Goal: Task Accomplishment & Management: Manage account settings

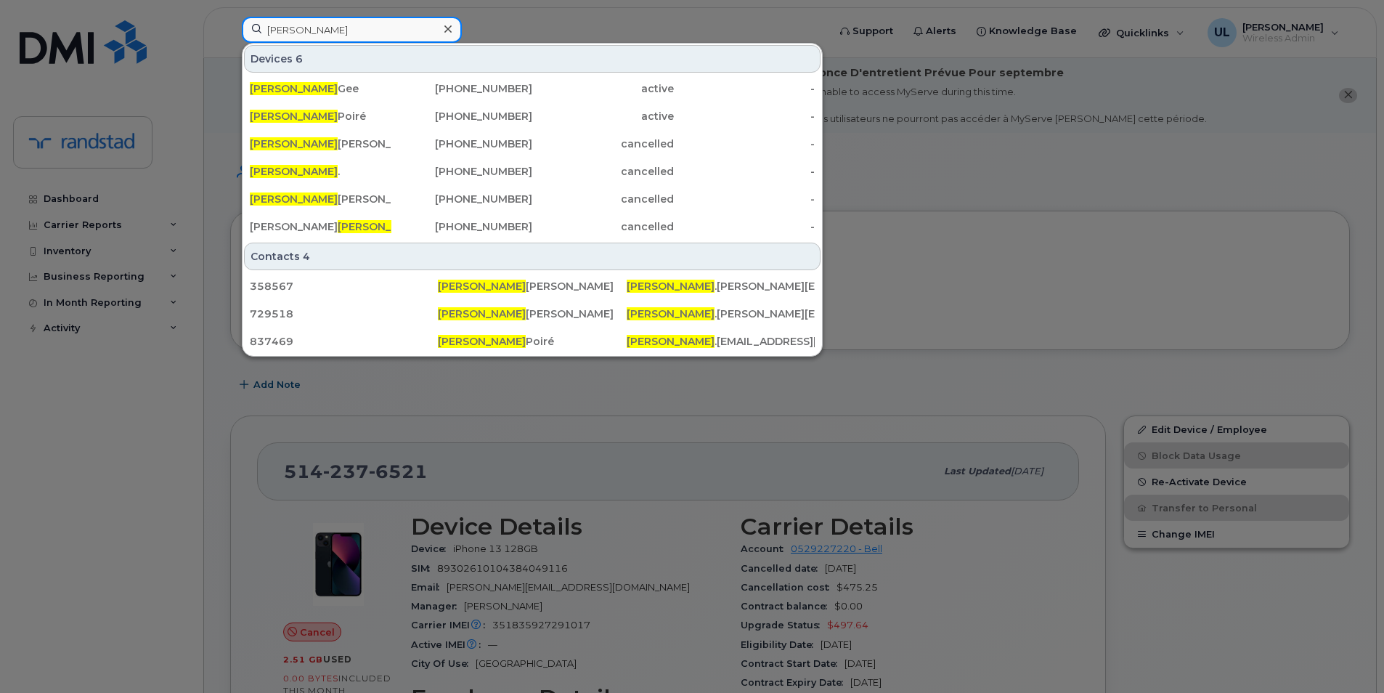
click at [295, 36] on input "[PERSON_NAME]" at bounding box center [352, 30] width 220 height 26
paste input "353625288781617"
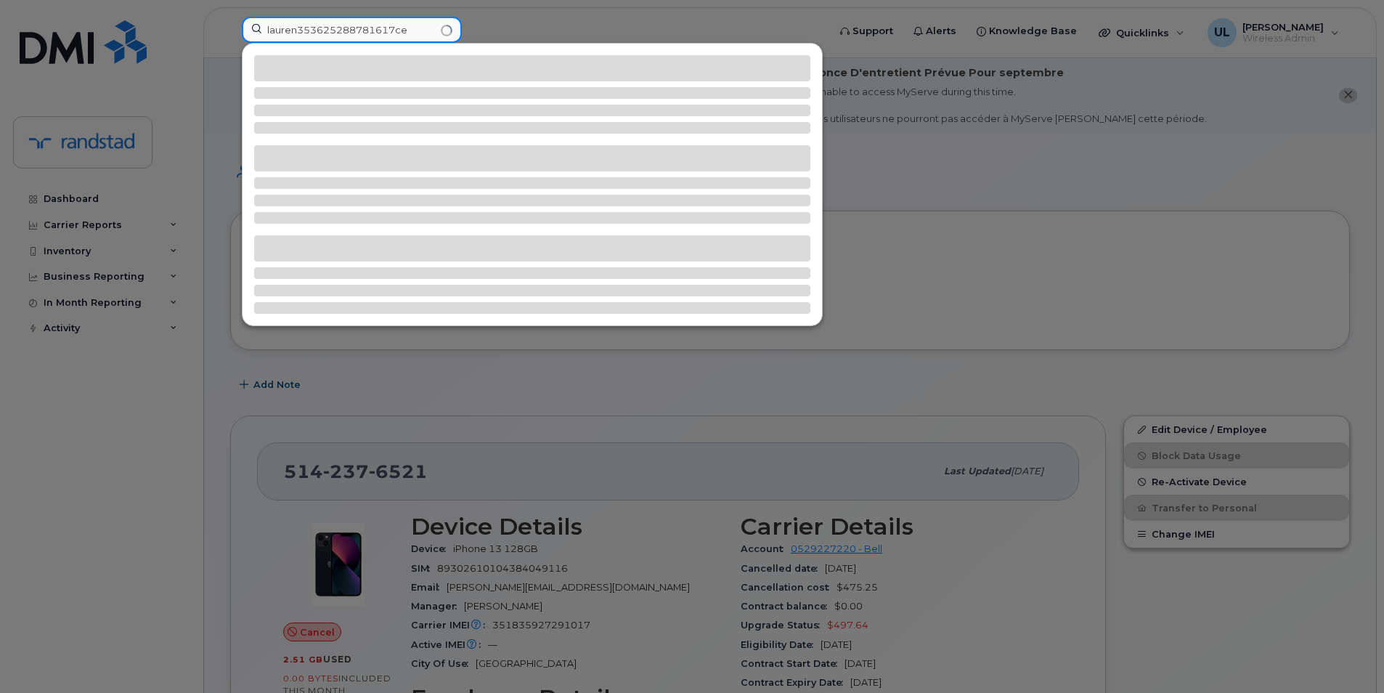
paste input "353625288781617"
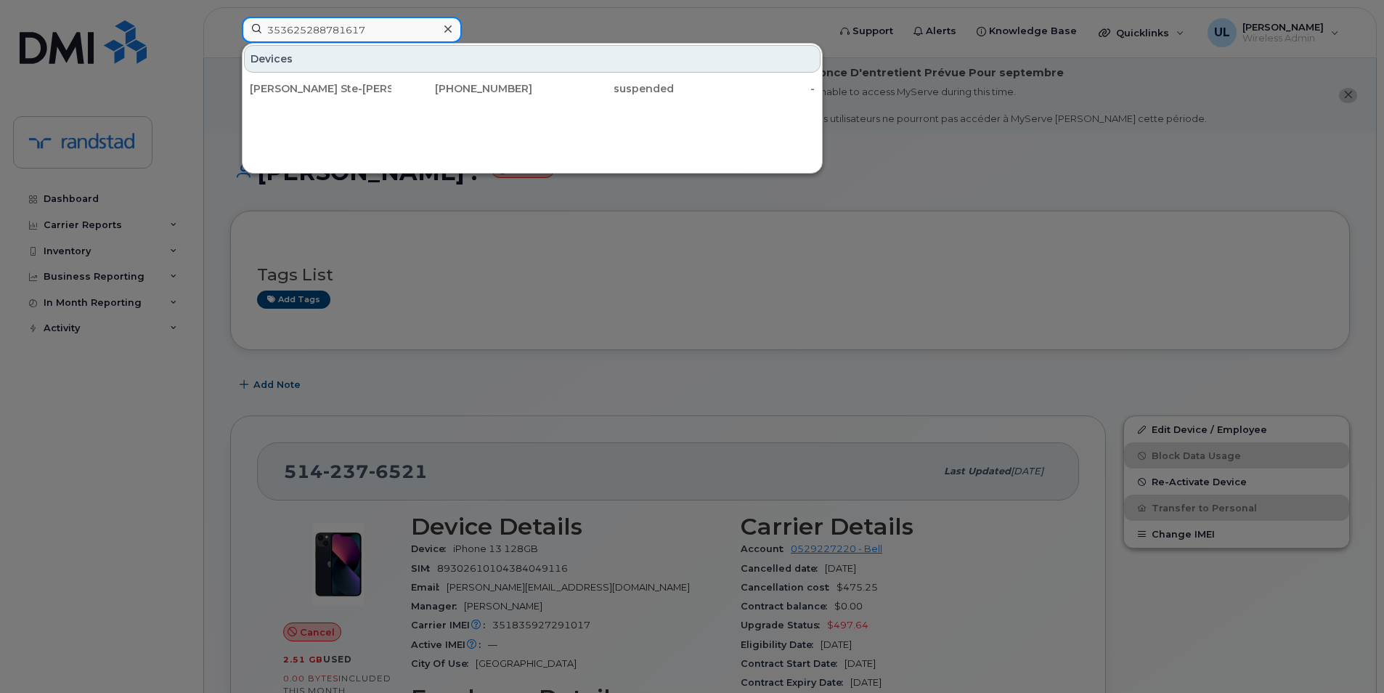
type input "353625288781617"
drag, startPoint x: 328, startPoint y: 102, endPoint x: 439, endPoint y: 125, distance: 112.8
click at [335, 97] on div "[PERSON_NAME] Ste-[PERSON_NAME]" at bounding box center [321, 89] width 142 height 26
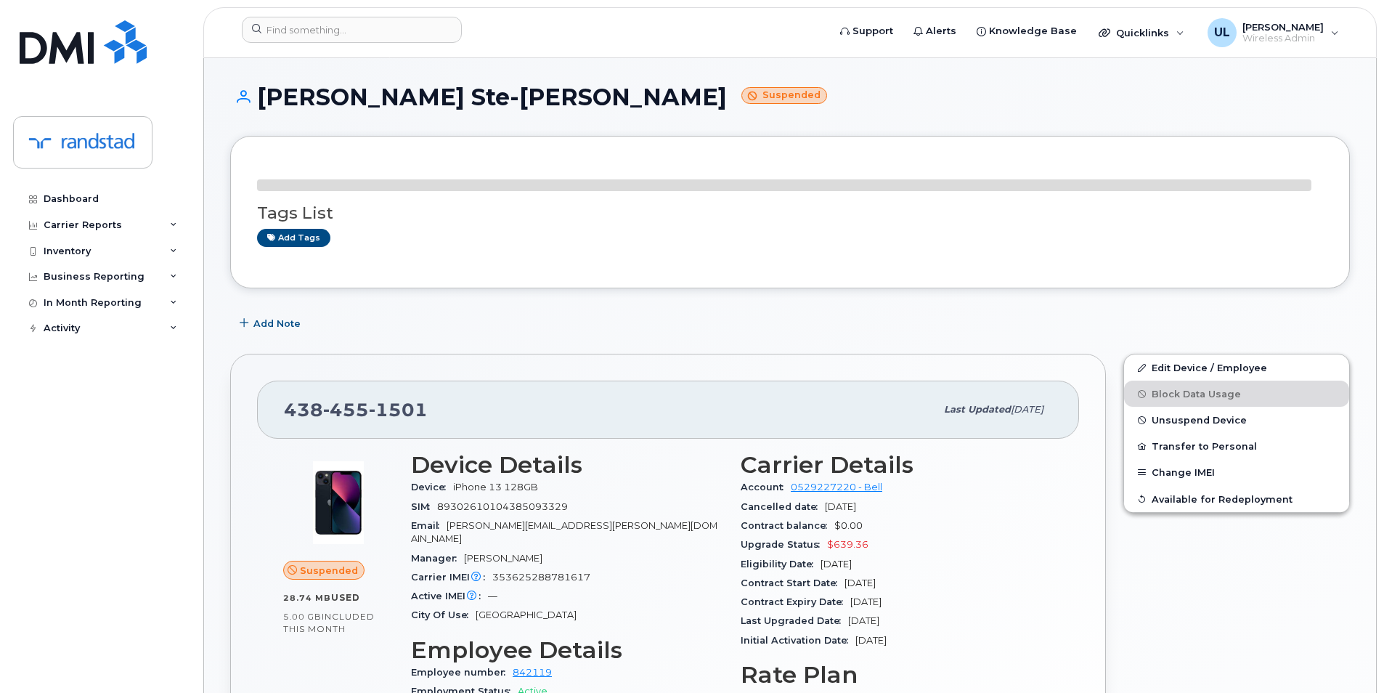
scroll to position [121, 0]
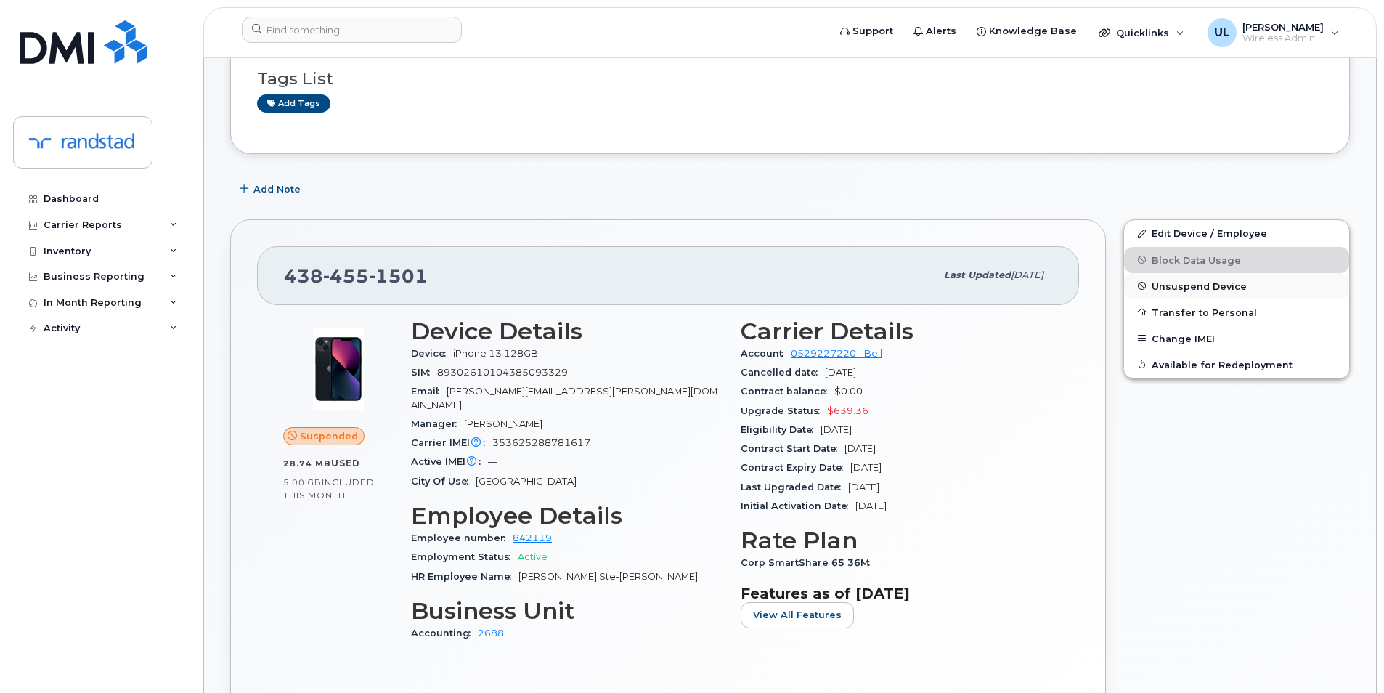
click at [1177, 282] on span "Unsuspend Device" at bounding box center [1199, 285] width 95 height 11
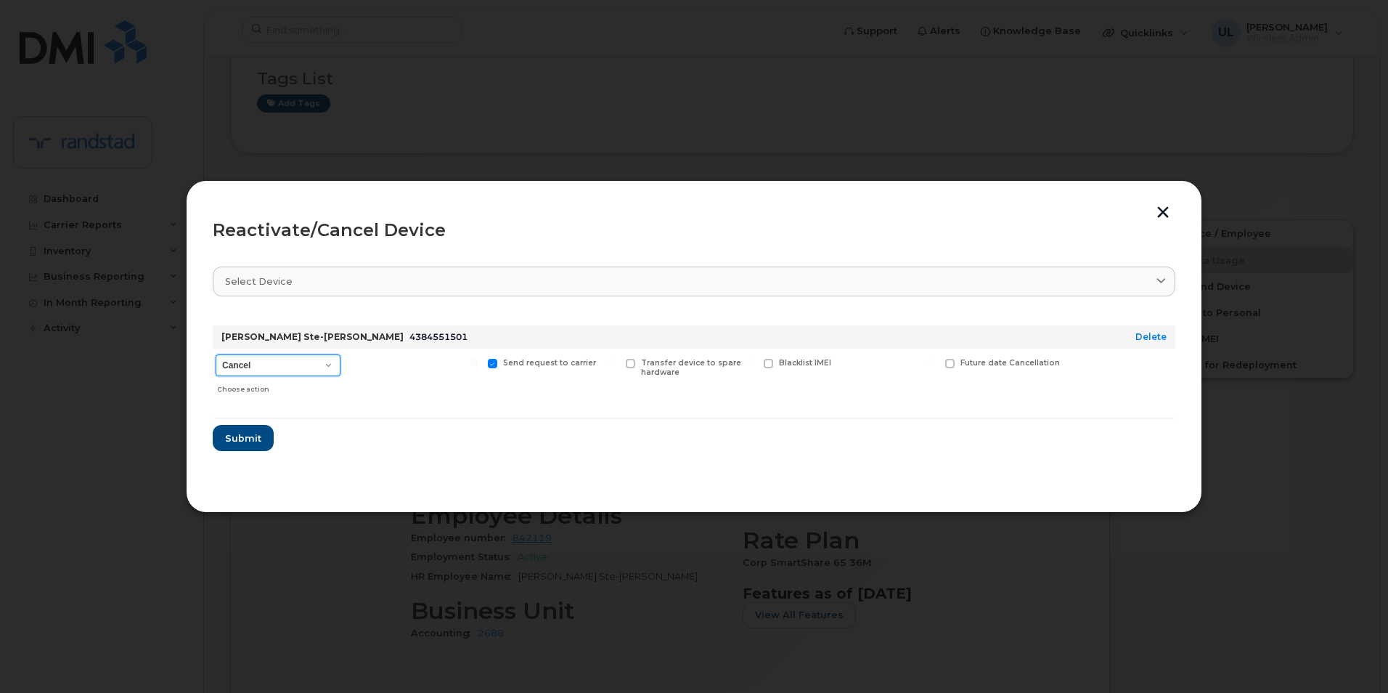
click at [296, 364] on select "Cancel Suspend - Extend Suspension Reactivate" at bounding box center [278, 365] width 125 height 22
select select "[object Object]"
click at [216, 354] on select "Cancel Suspend - Extend Suspension Reactivate" at bounding box center [278, 365] width 125 height 22
click at [235, 434] on span "Submit" at bounding box center [242, 438] width 36 height 14
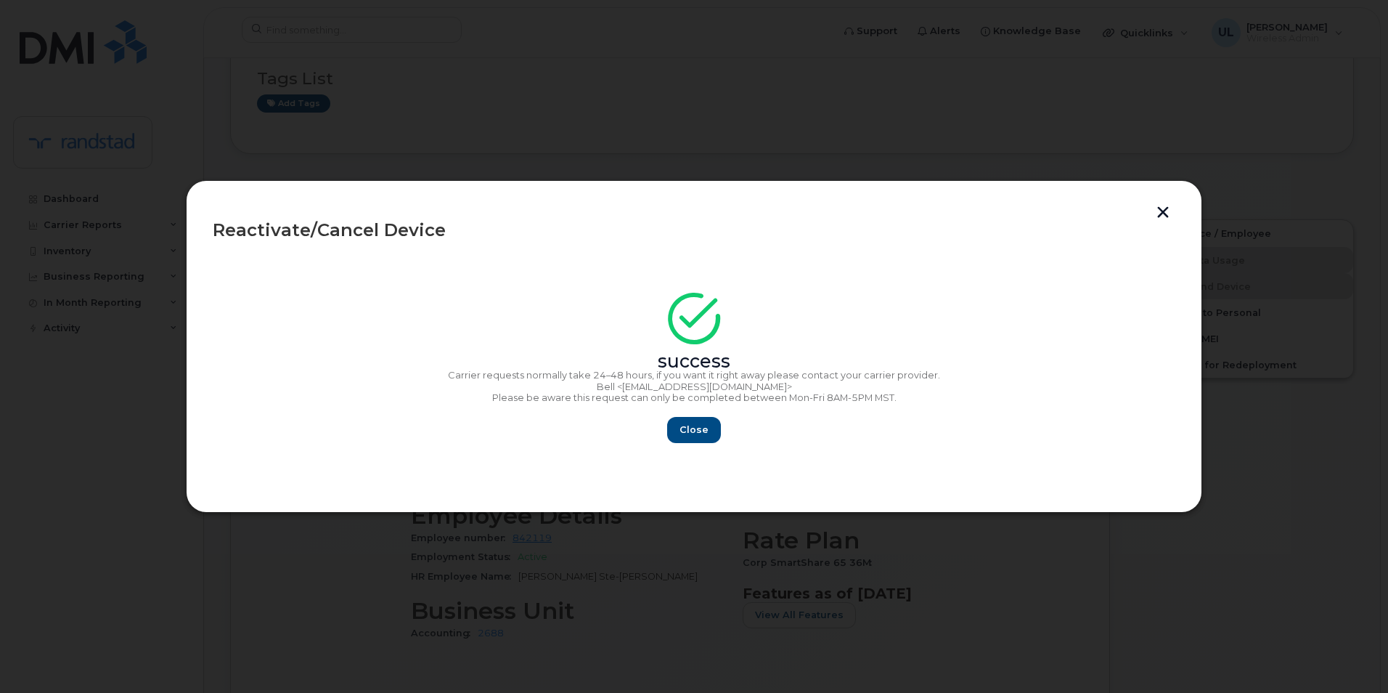
click at [728, 437] on div "Close" at bounding box center [694, 430] width 963 height 26
click at [679, 424] on button "Close" at bounding box center [694, 430] width 52 height 26
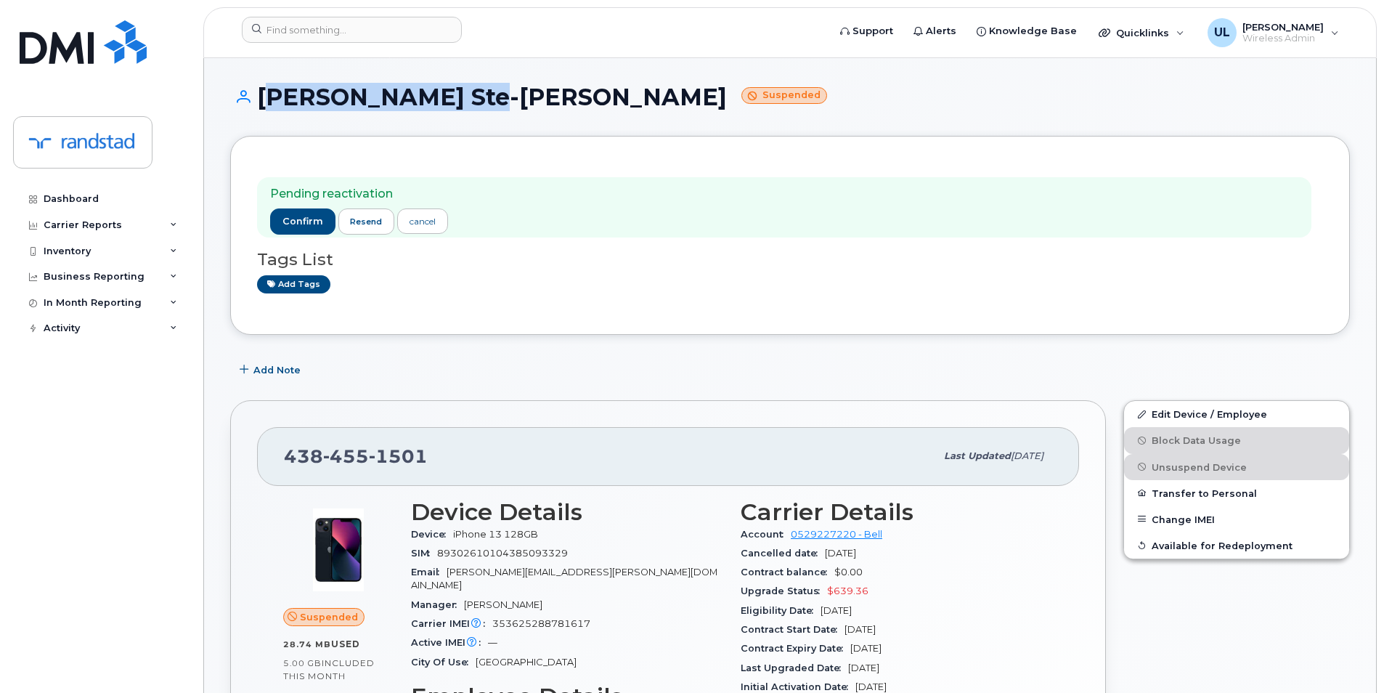
drag, startPoint x: 261, startPoint y: 89, endPoint x: 473, endPoint y: 110, distance: 213.8
click at [473, 110] on h1 "Renaud Ste-marie Suspended" at bounding box center [790, 96] width 1120 height 25
copy h1 "Renaud Ste-marie"
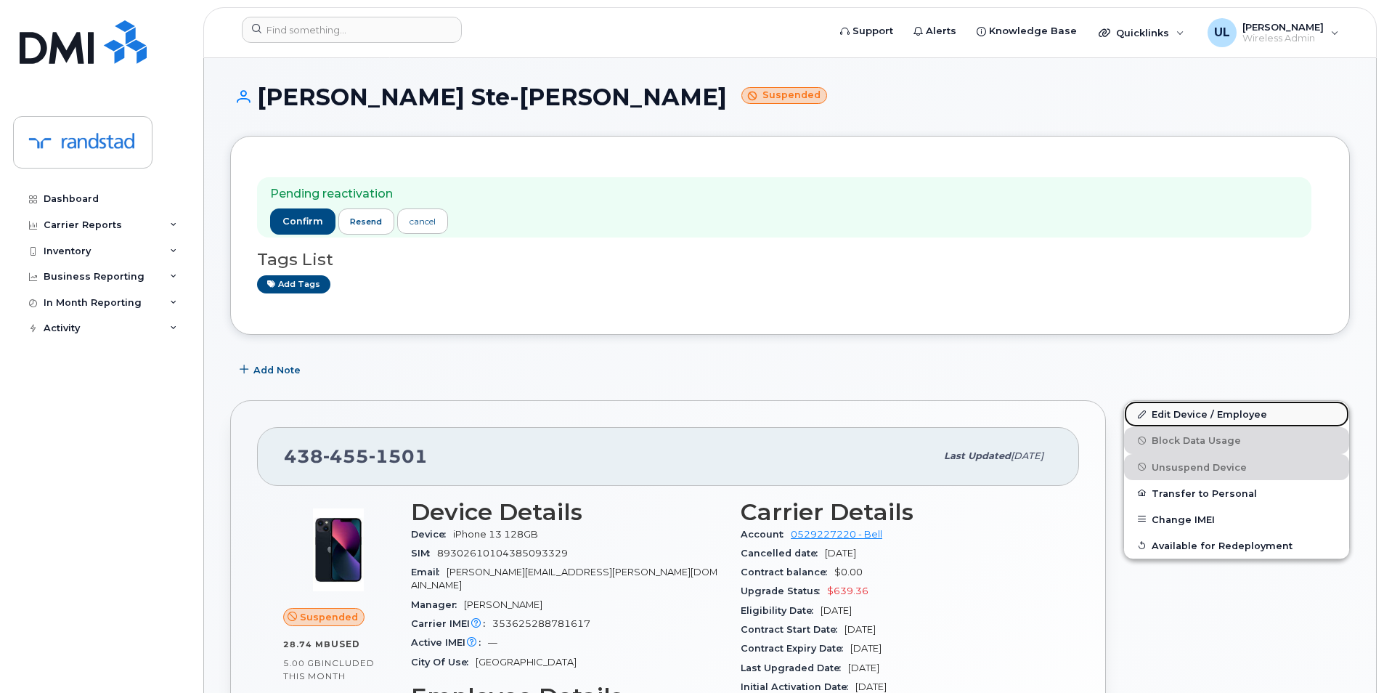
click at [1187, 421] on link "Edit Device / Employee" at bounding box center [1236, 414] width 225 height 26
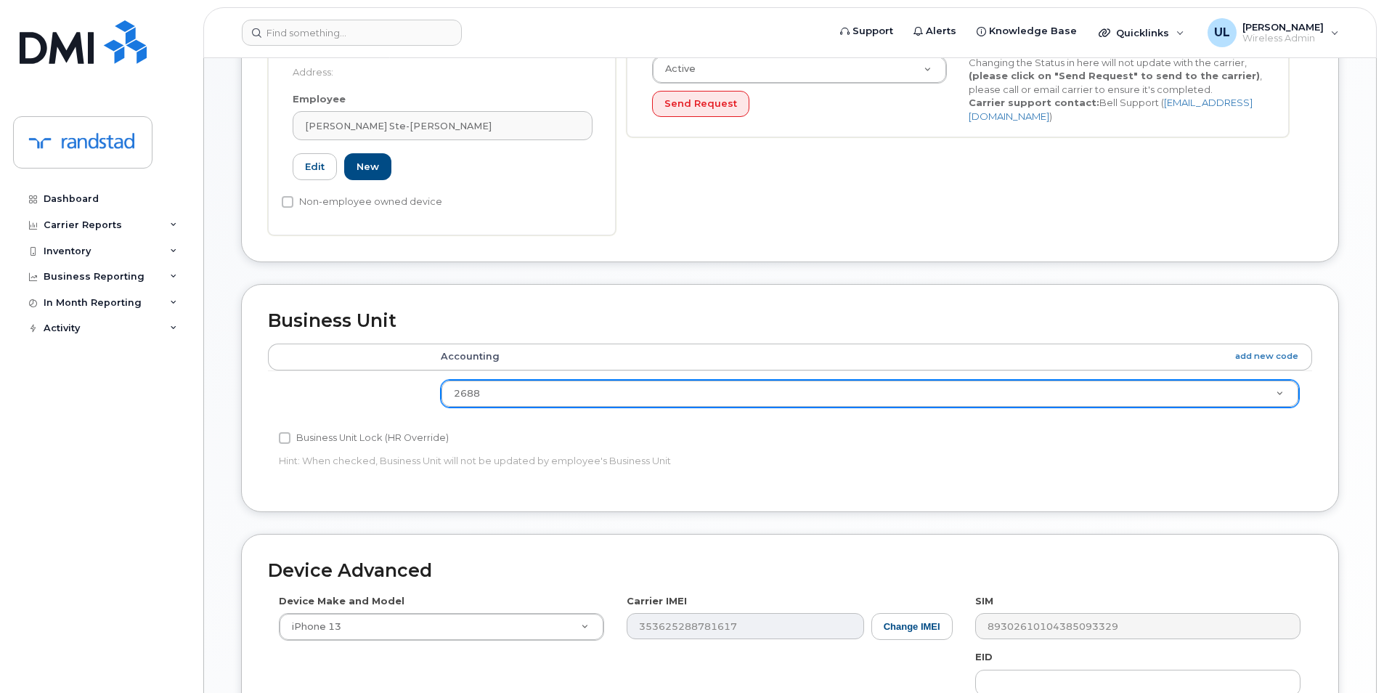
scroll to position [35, 0]
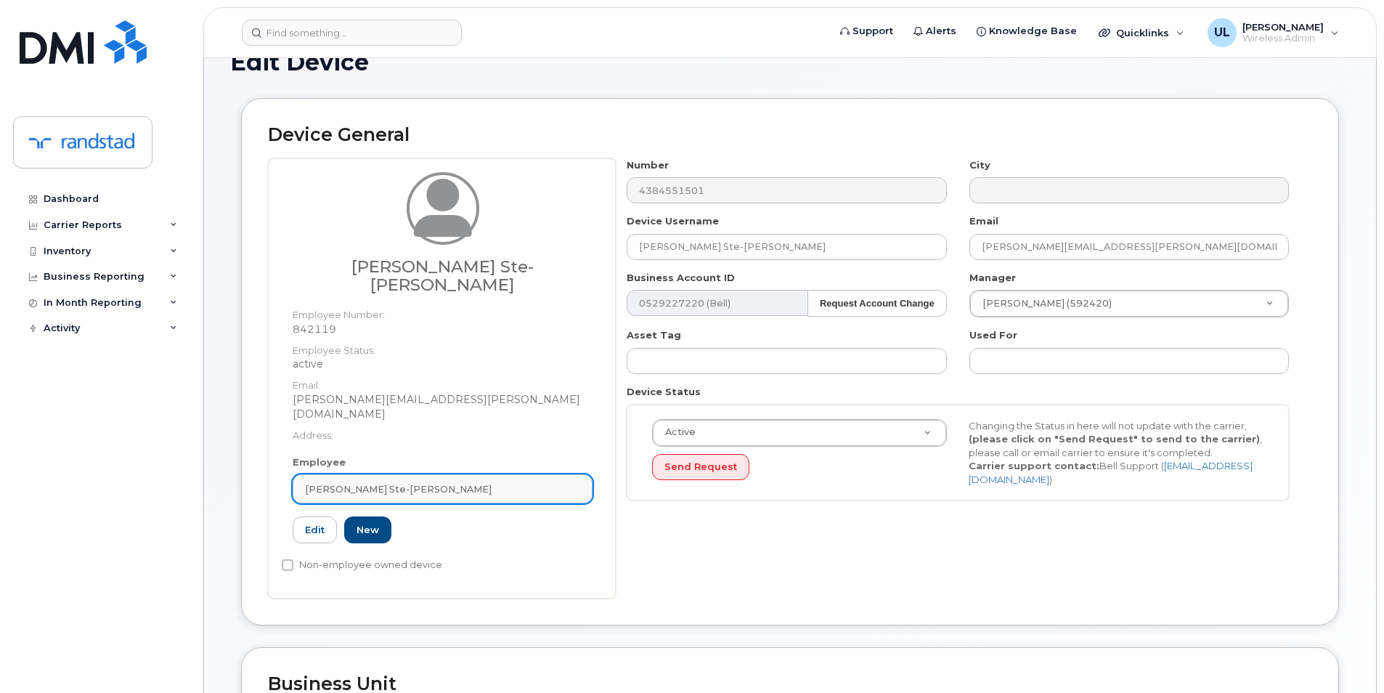
click at [528, 482] on div "Renaud Ste-Marie" at bounding box center [442, 489] width 275 height 14
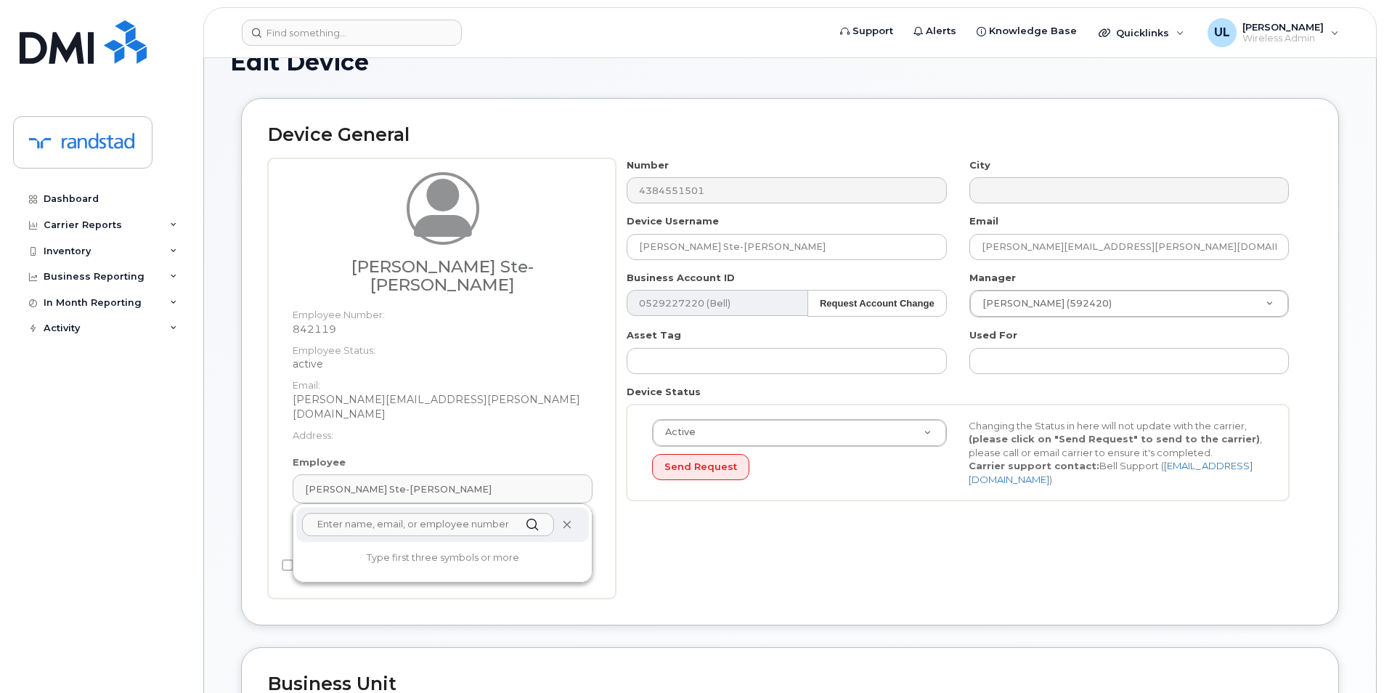
click at [569, 519] on span at bounding box center [567, 525] width 12 height 12
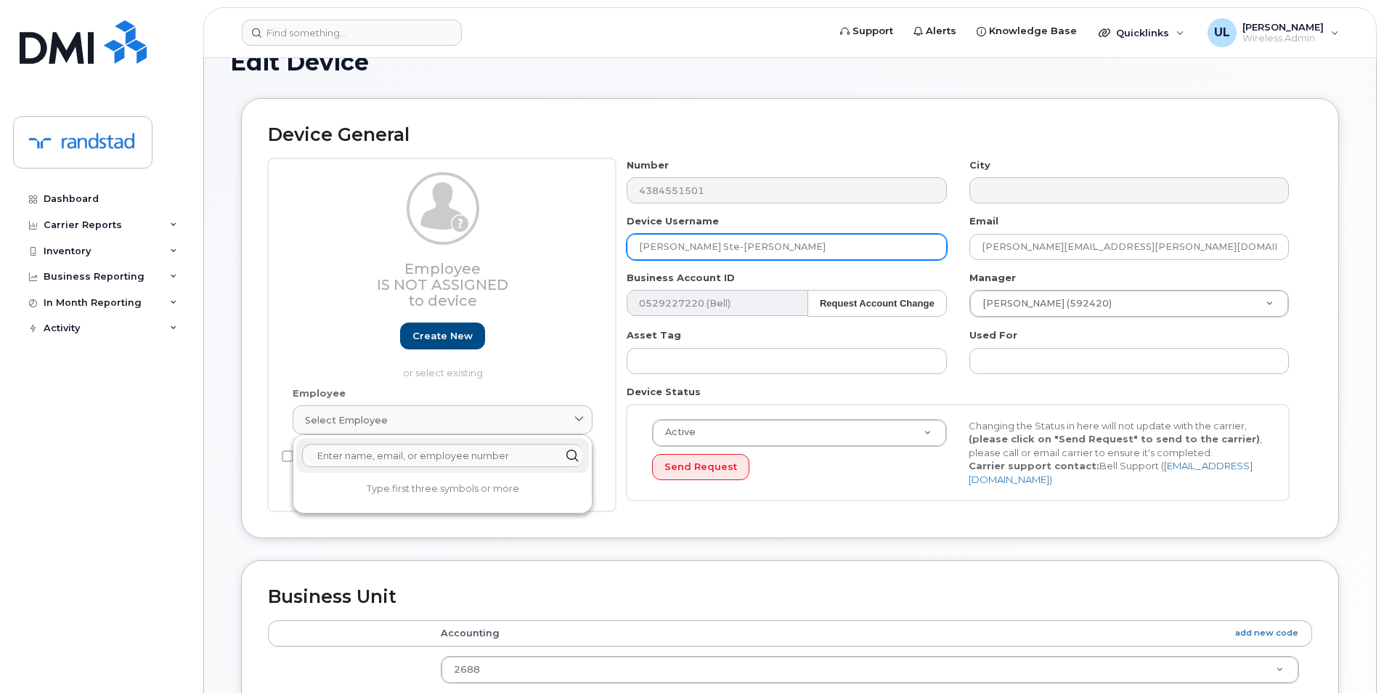
click at [802, 250] on input "[PERSON_NAME] Ste-[PERSON_NAME]" at bounding box center [786, 247] width 319 height 26
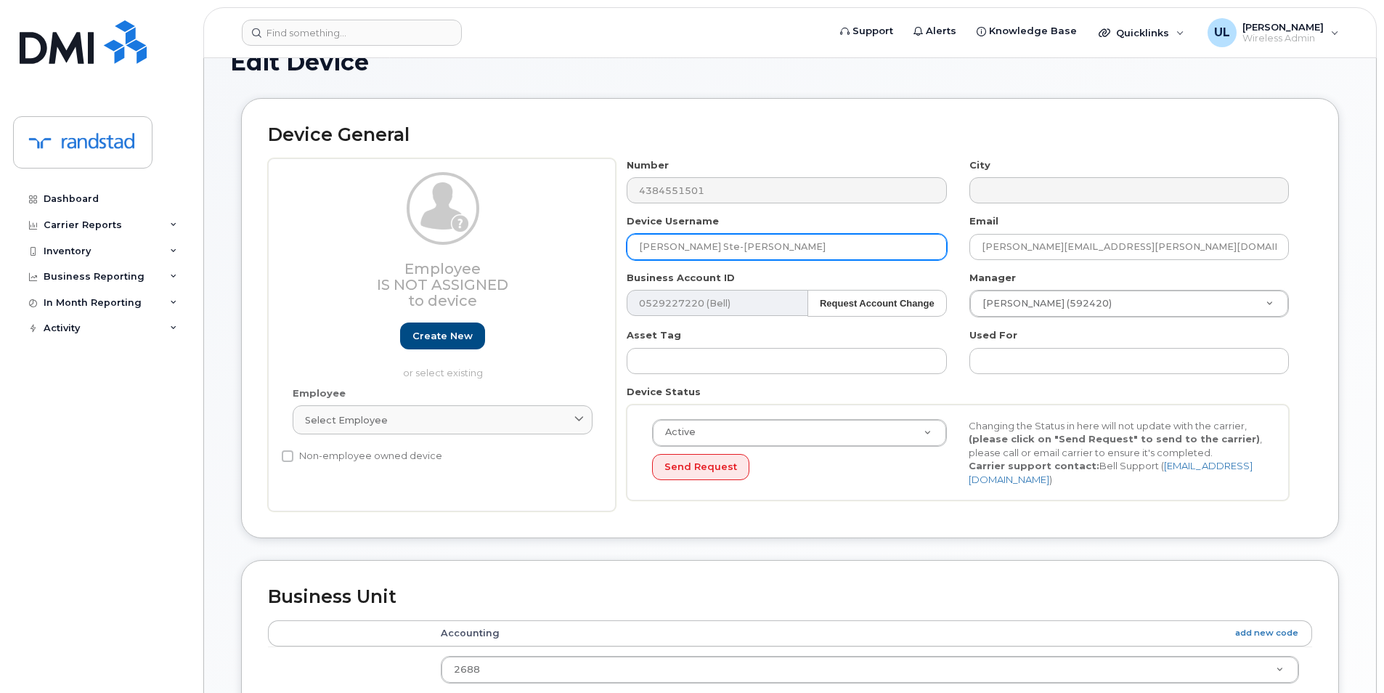
paste input "Sheryl San Lorenzo"
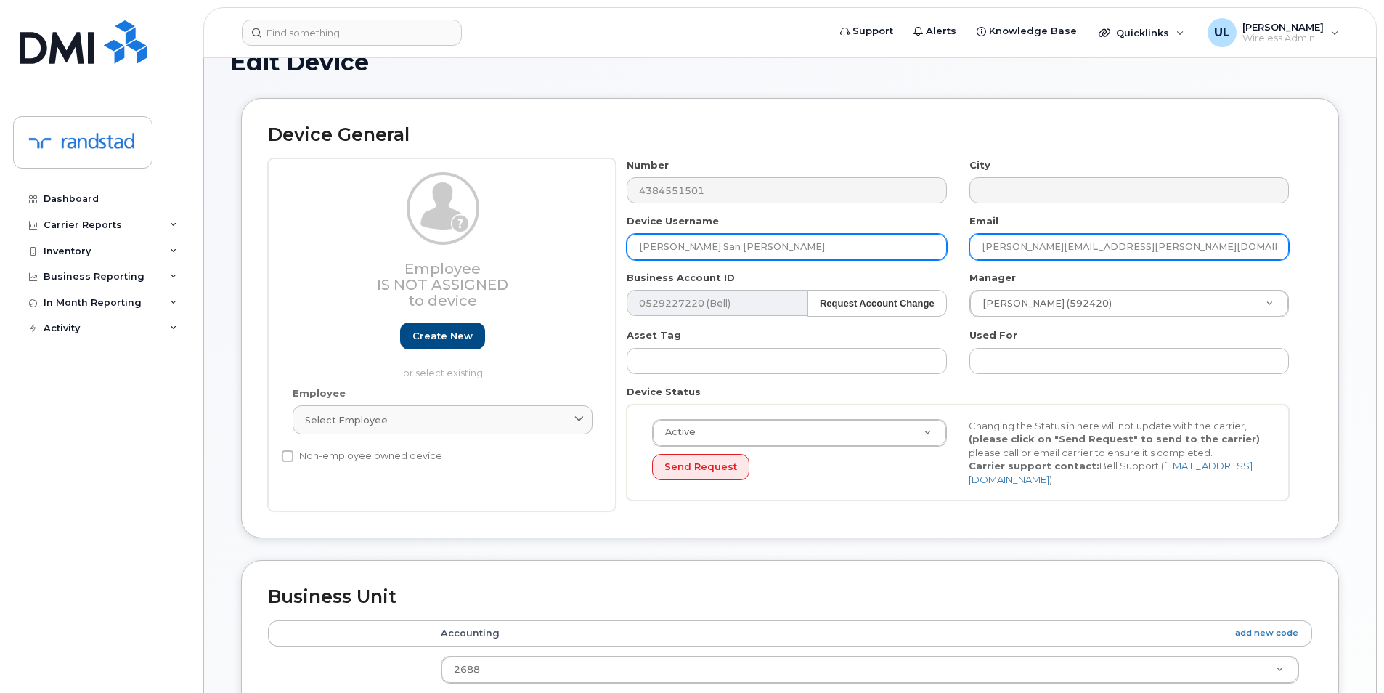
type input "[PERSON_NAME] San [PERSON_NAME]"
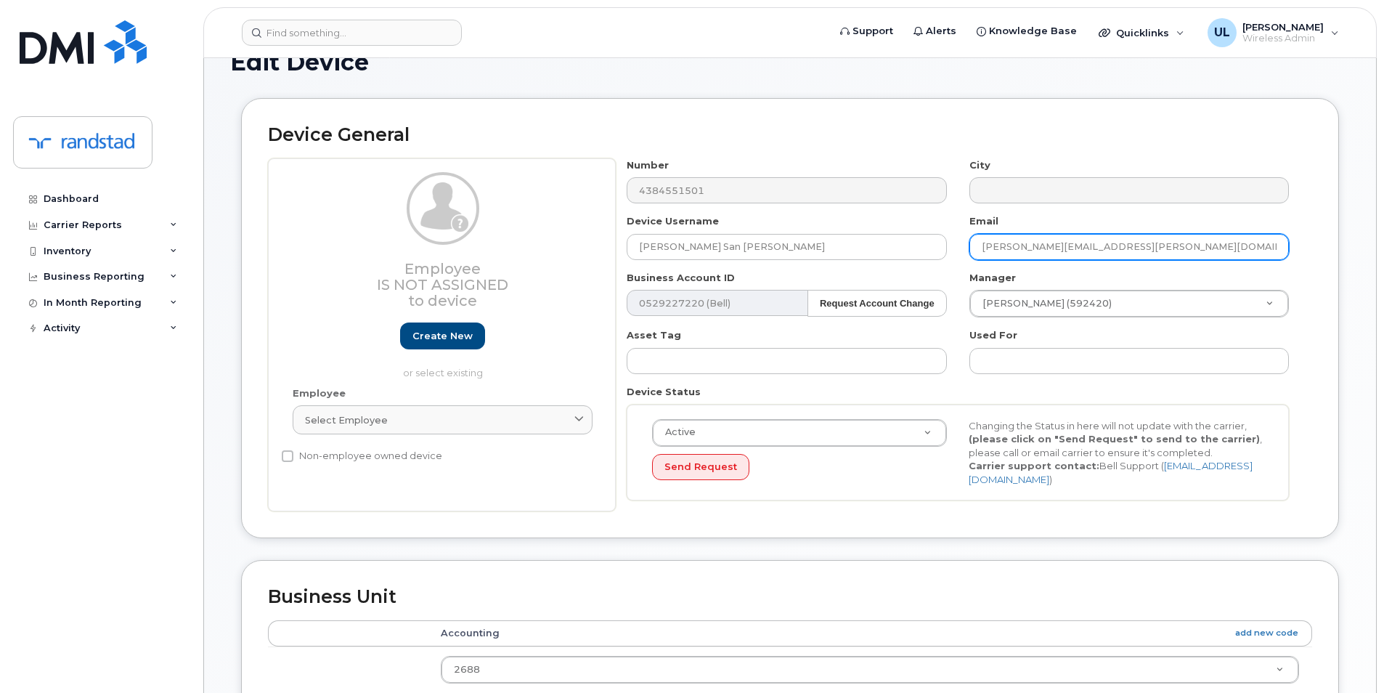
click at [1051, 251] on input "renaud.ste-marie@randstad.ca" at bounding box center [1128, 247] width 319 height 26
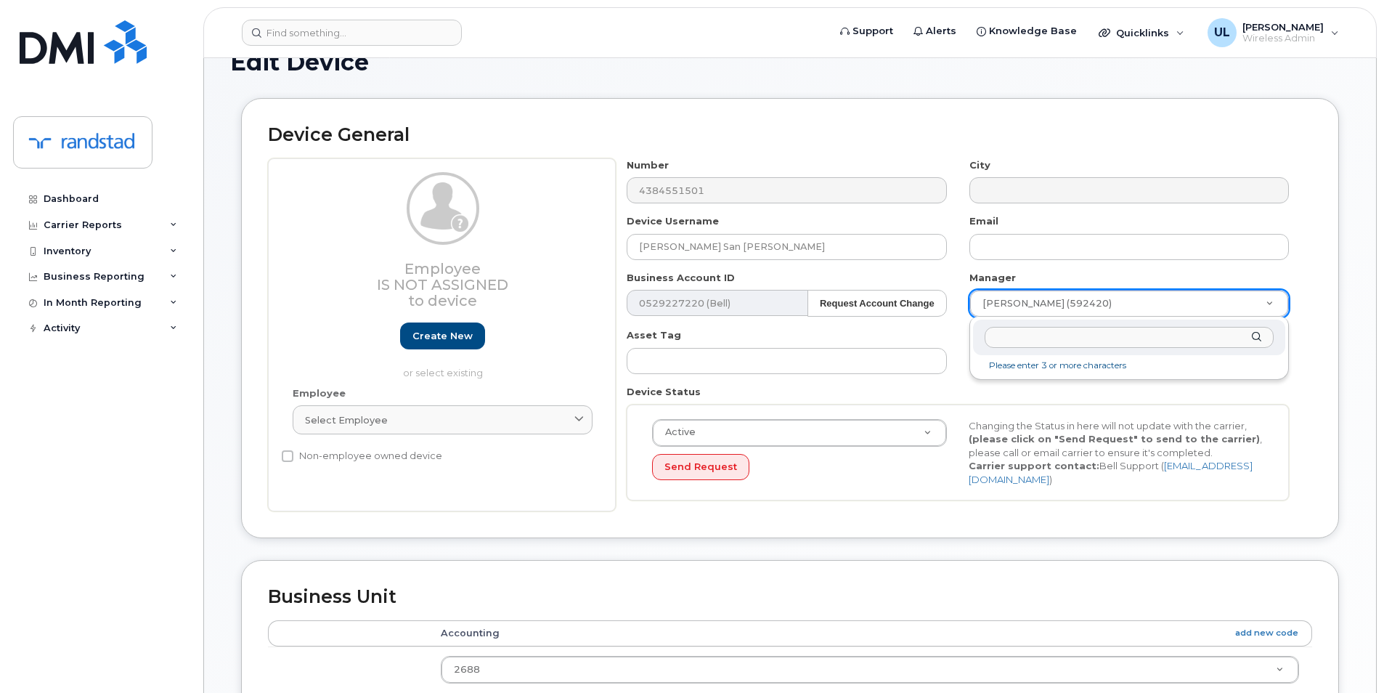
click at [1070, 344] on input "text" at bounding box center [1129, 337] width 289 height 21
type input "unk"
type input "281330"
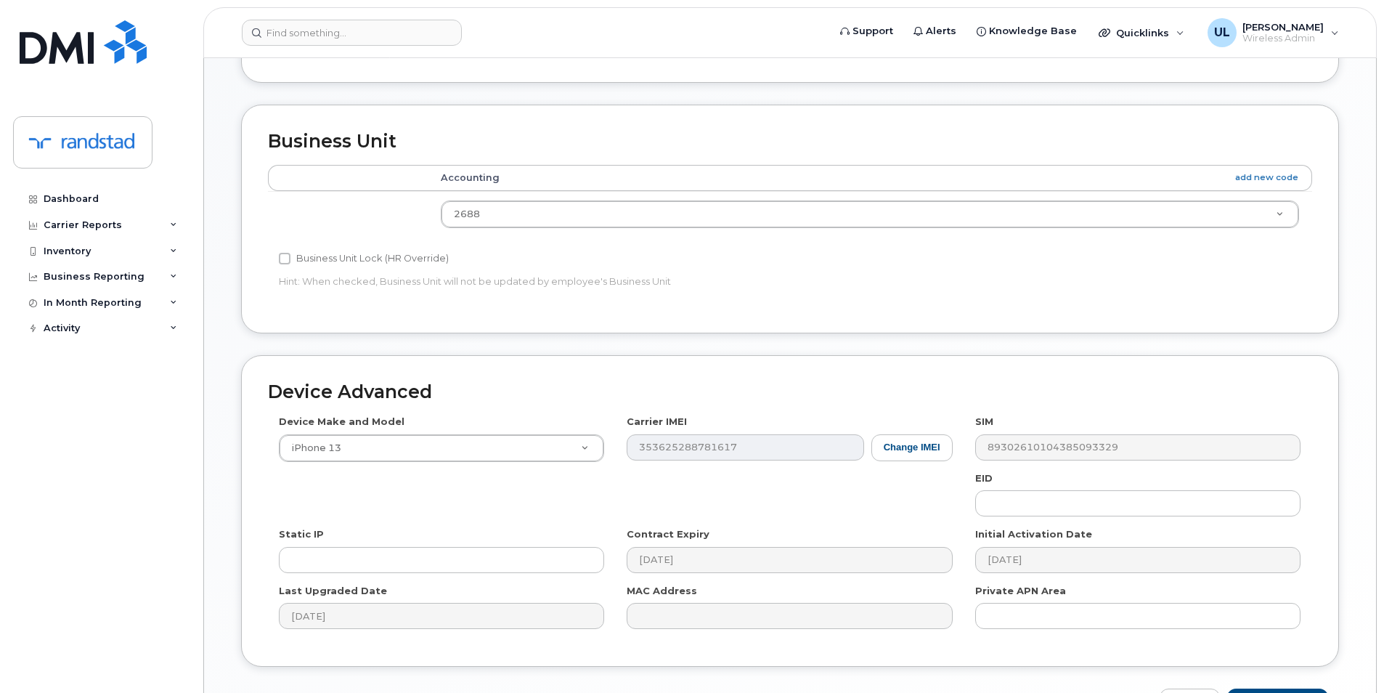
scroll to position [585, 0]
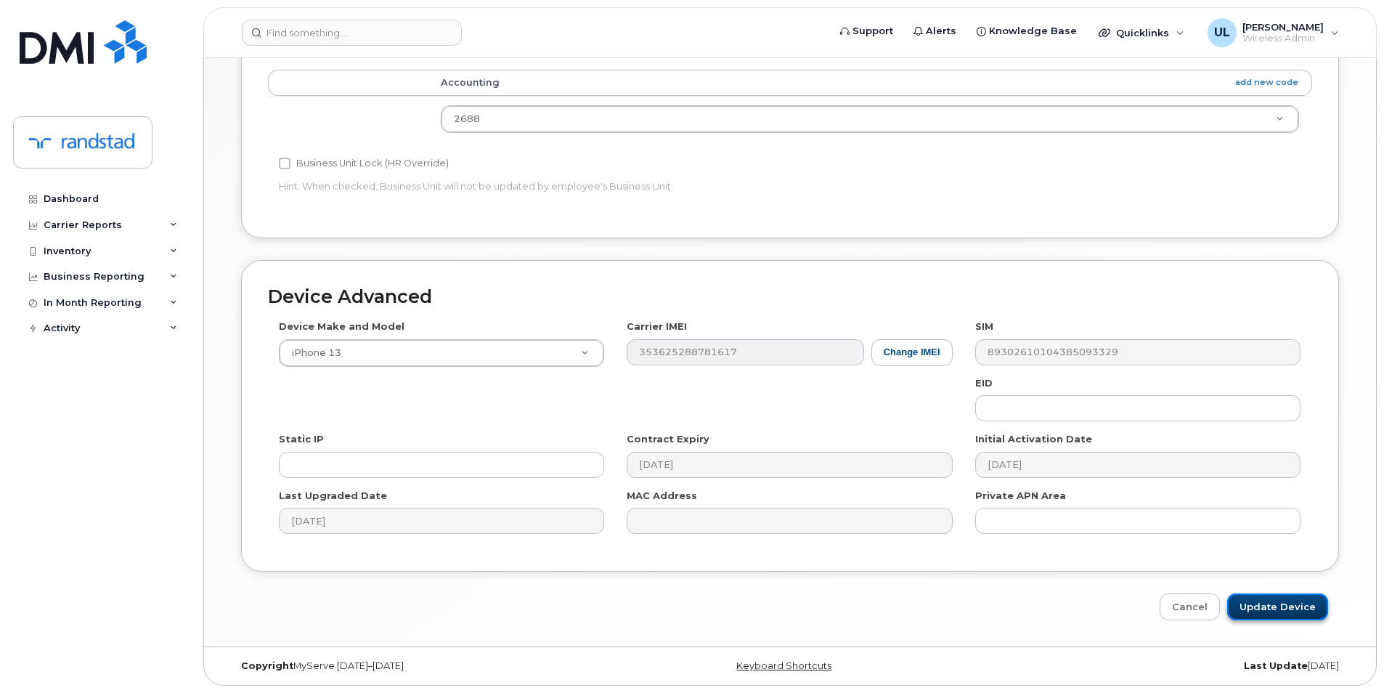
click at [1294, 616] on input "Update Device" at bounding box center [1277, 606] width 101 height 27
type input "Saving..."
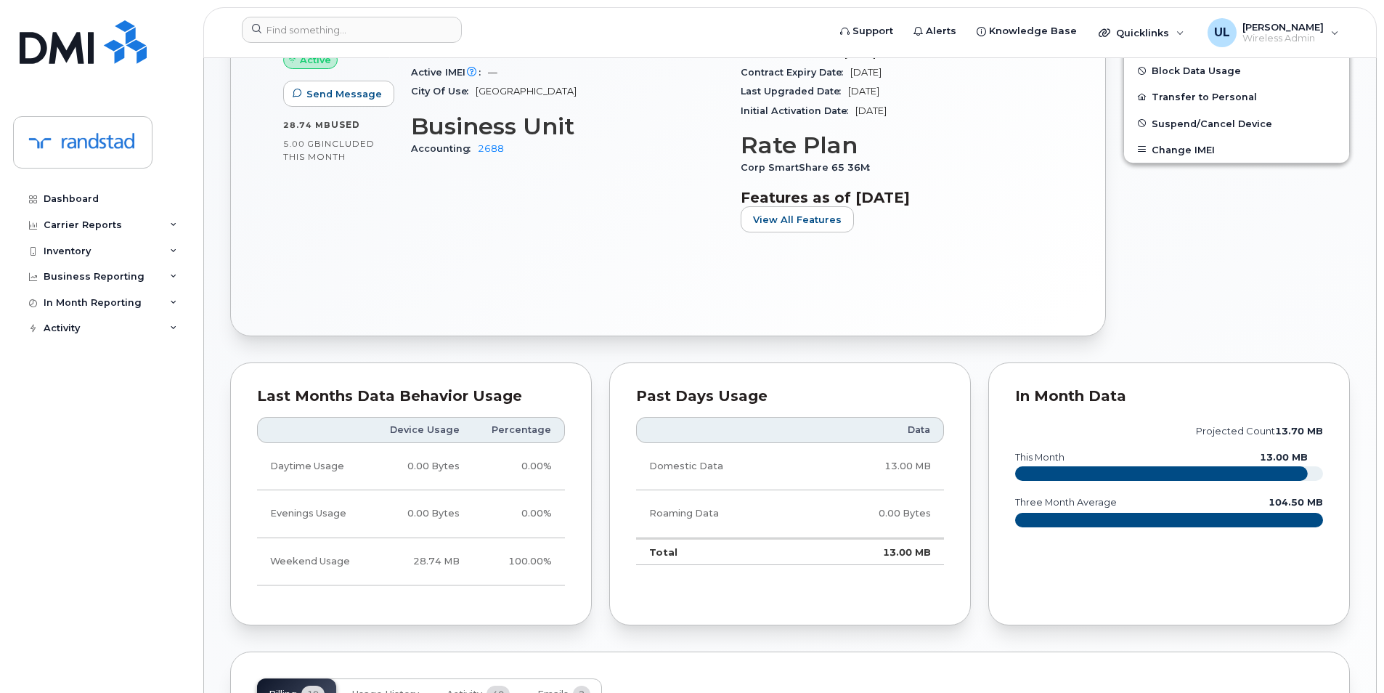
scroll to position [121, 0]
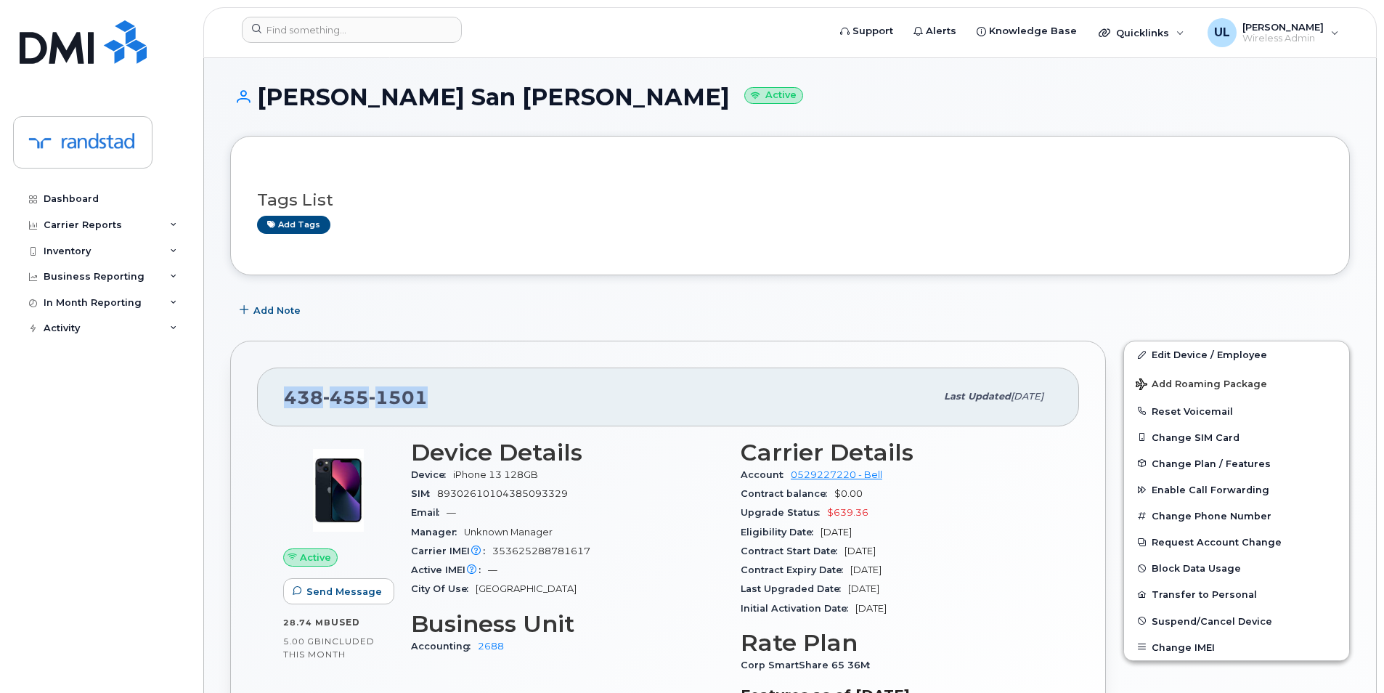
click at [336, 398] on span "455" at bounding box center [346, 397] width 46 height 22
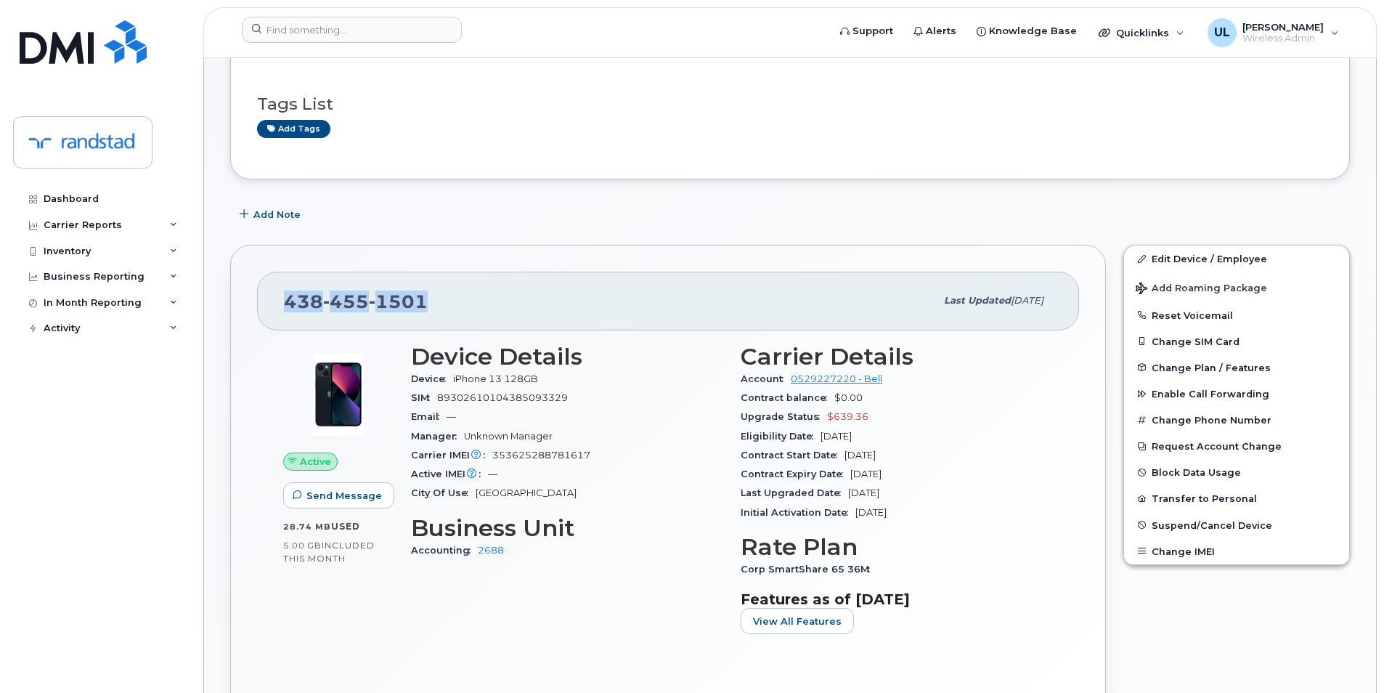
scroll to position [121, 0]
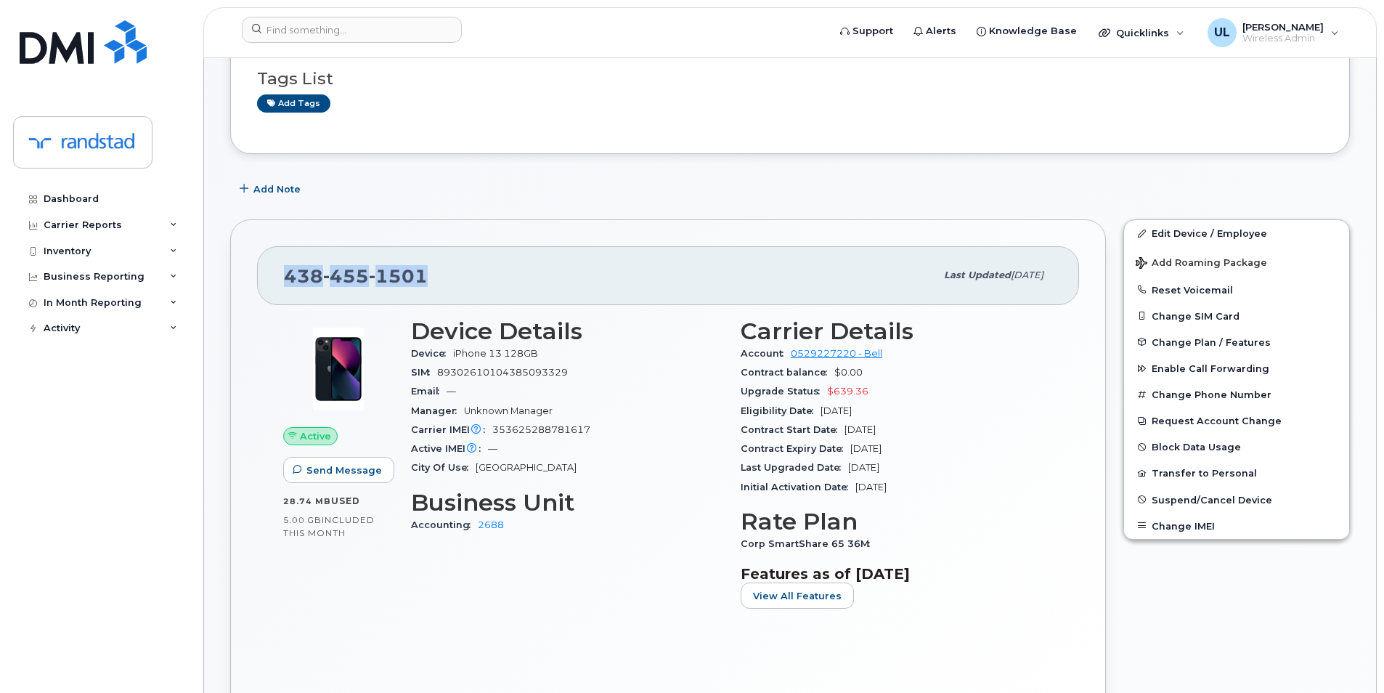
drag, startPoint x: 913, startPoint y: 452, endPoint x: 853, endPoint y: 450, distance: 59.6
click at [853, 450] on span "Oct 01, 2028" at bounding box center [865, 448] width 31 height 11
copy span "Oct 01, 2028"
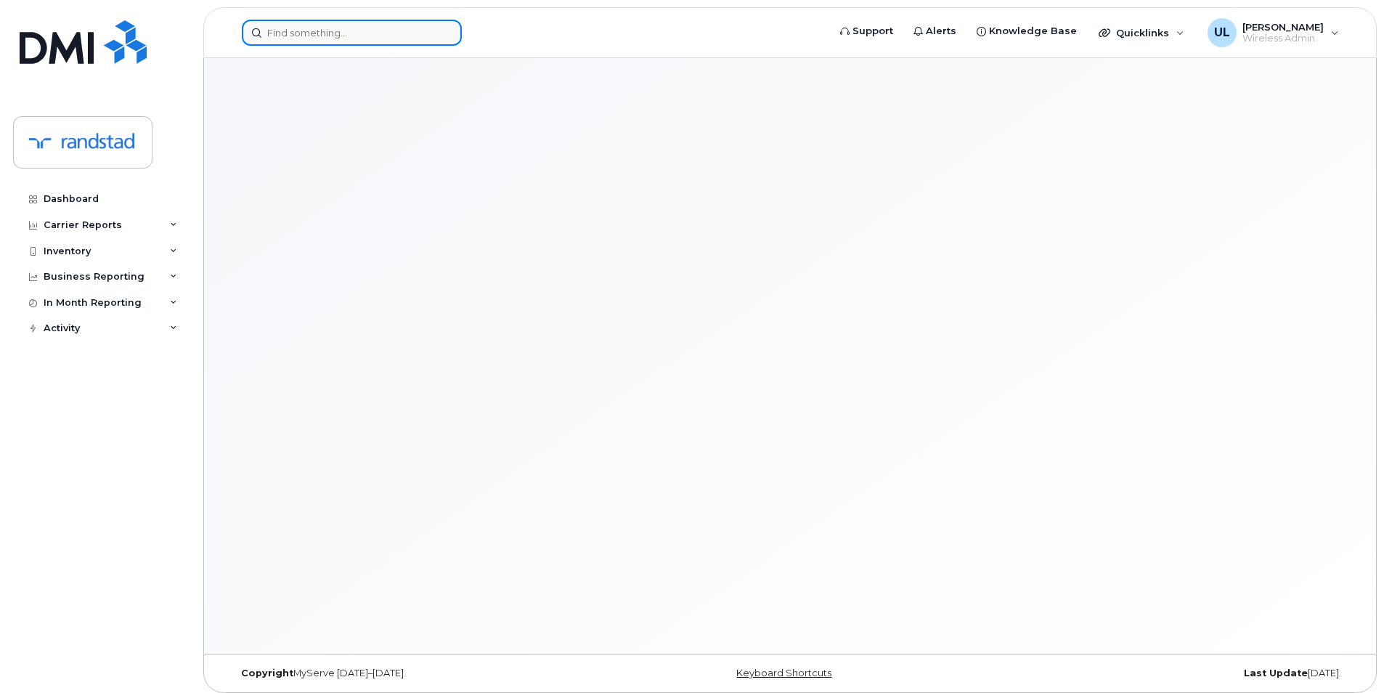
click at [344, 23] on input at bounding box center [352, 33] width 220 height 26
paste input "358098978467621"
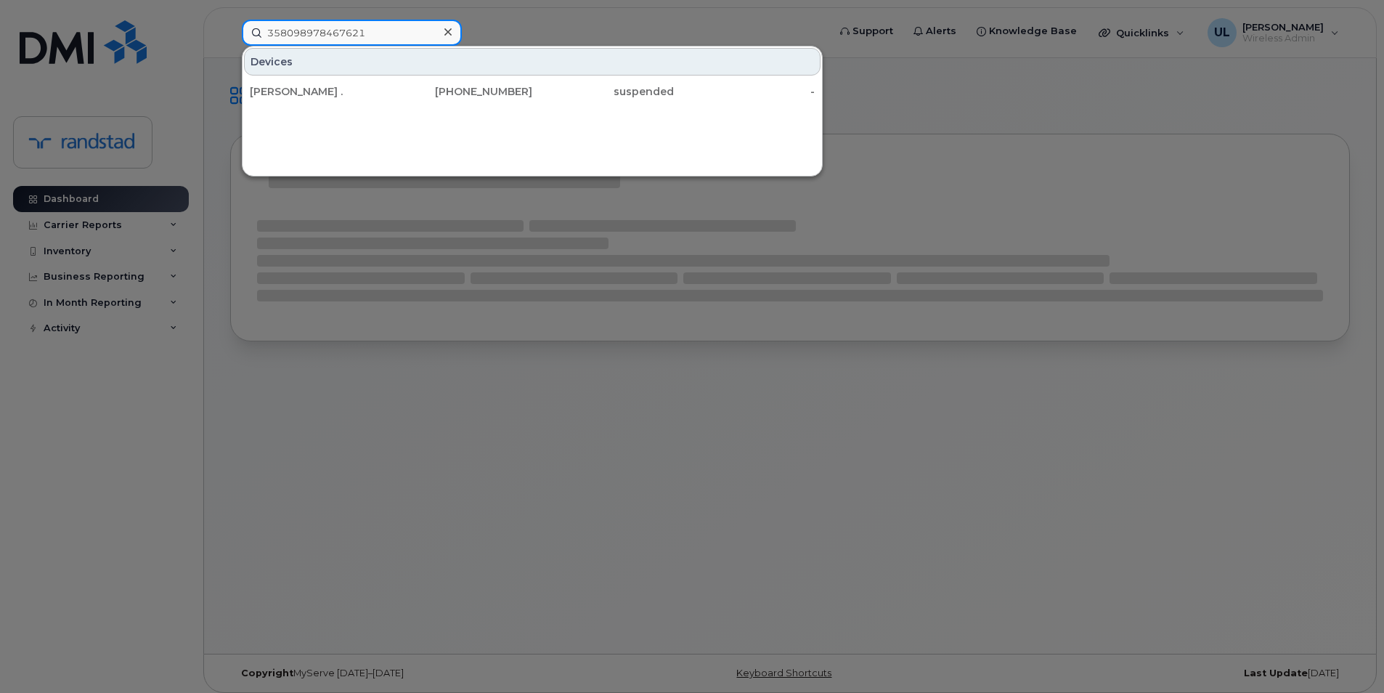
type input "358098978467621"
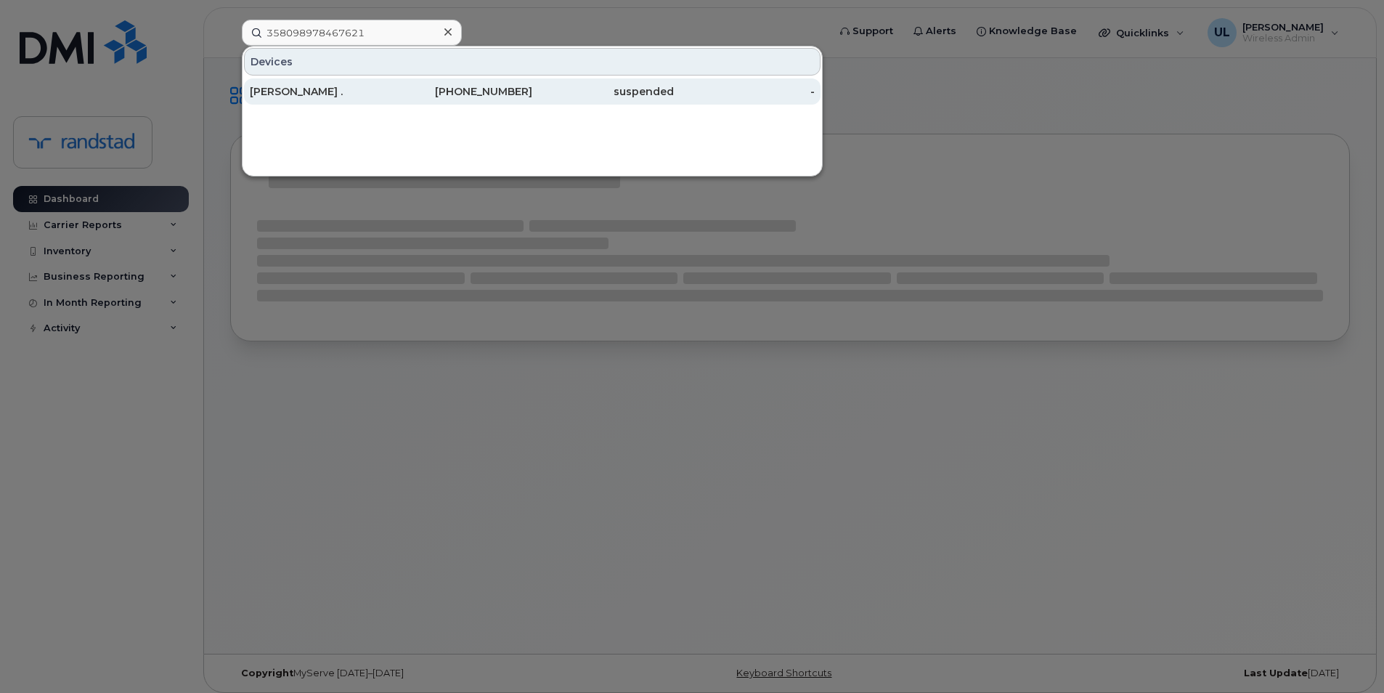
drag, startPoint x: 344, startPoint y: 23, endPoint x: 343, endPoint y: 86, distance: 62.5
click at [341, 84] on div "Genevieve ." at bounding box center [321, 91] width 142 height 26
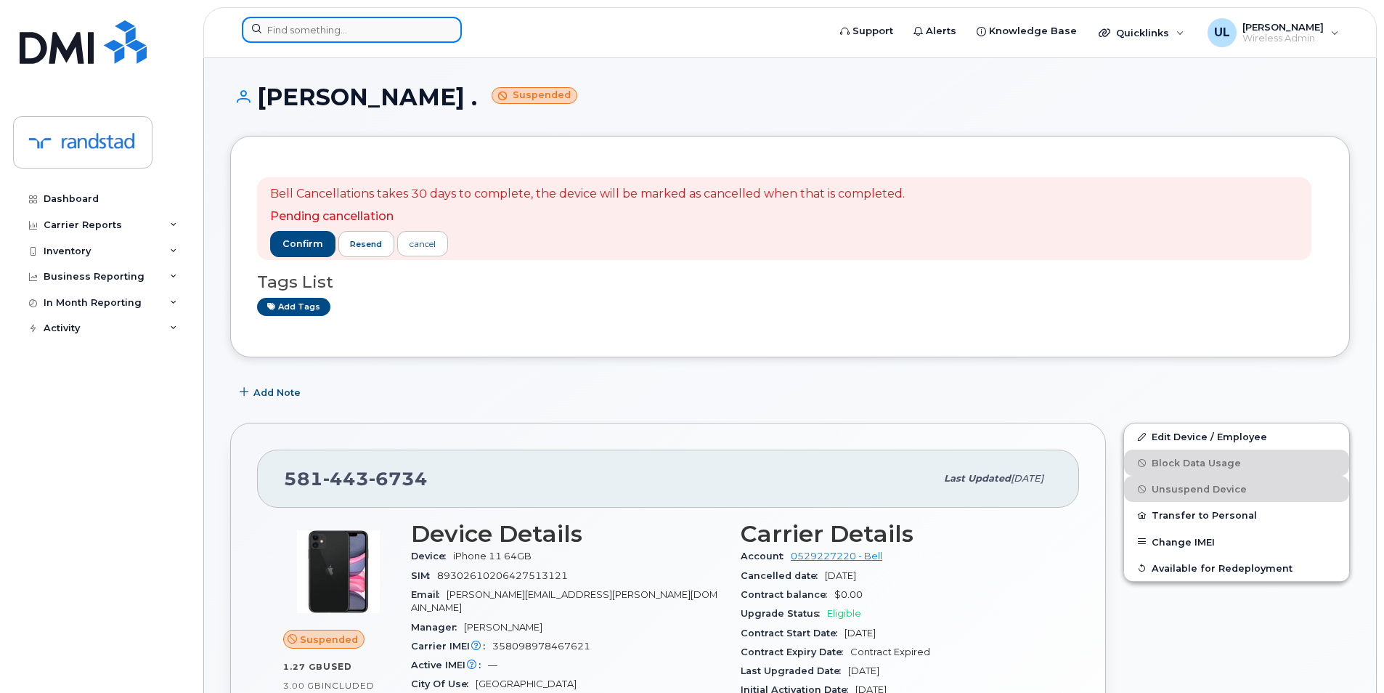
click at [426, 33] on input at bounding box center [352, 30] width 220 height 26
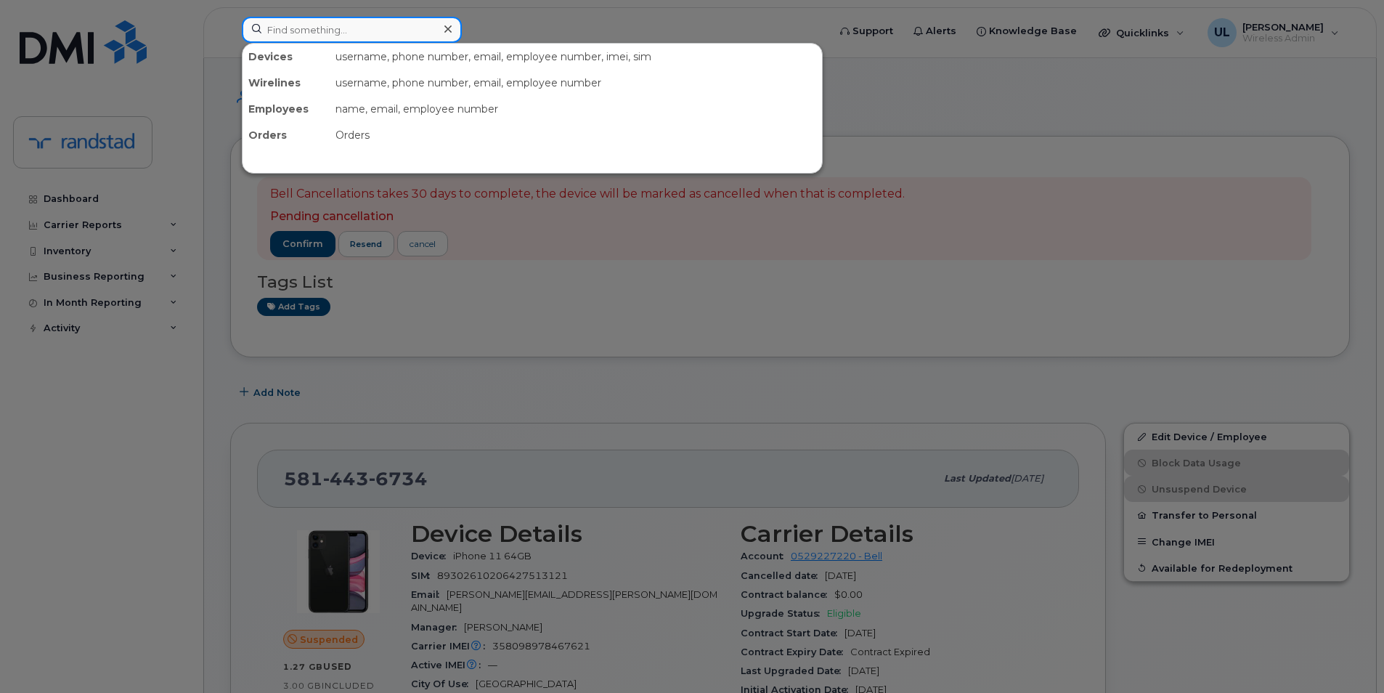
paste input "356852119794109"
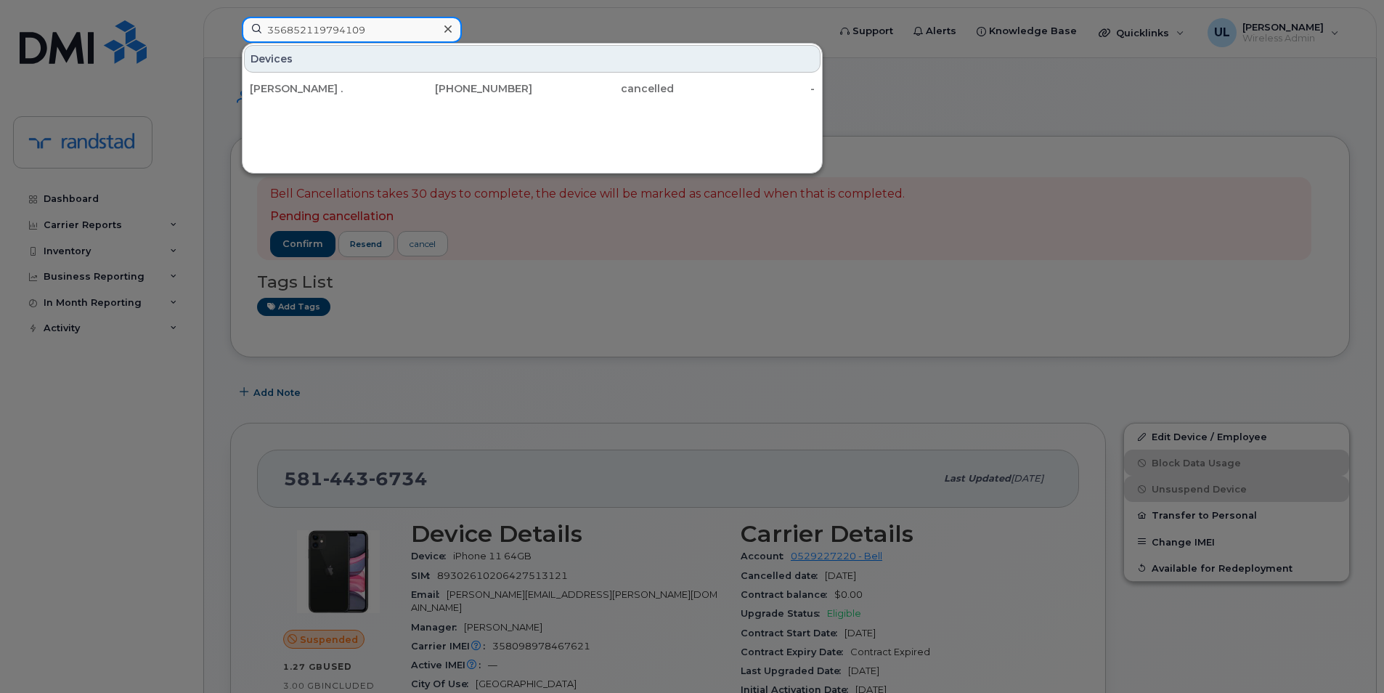
type input "356852119794109"
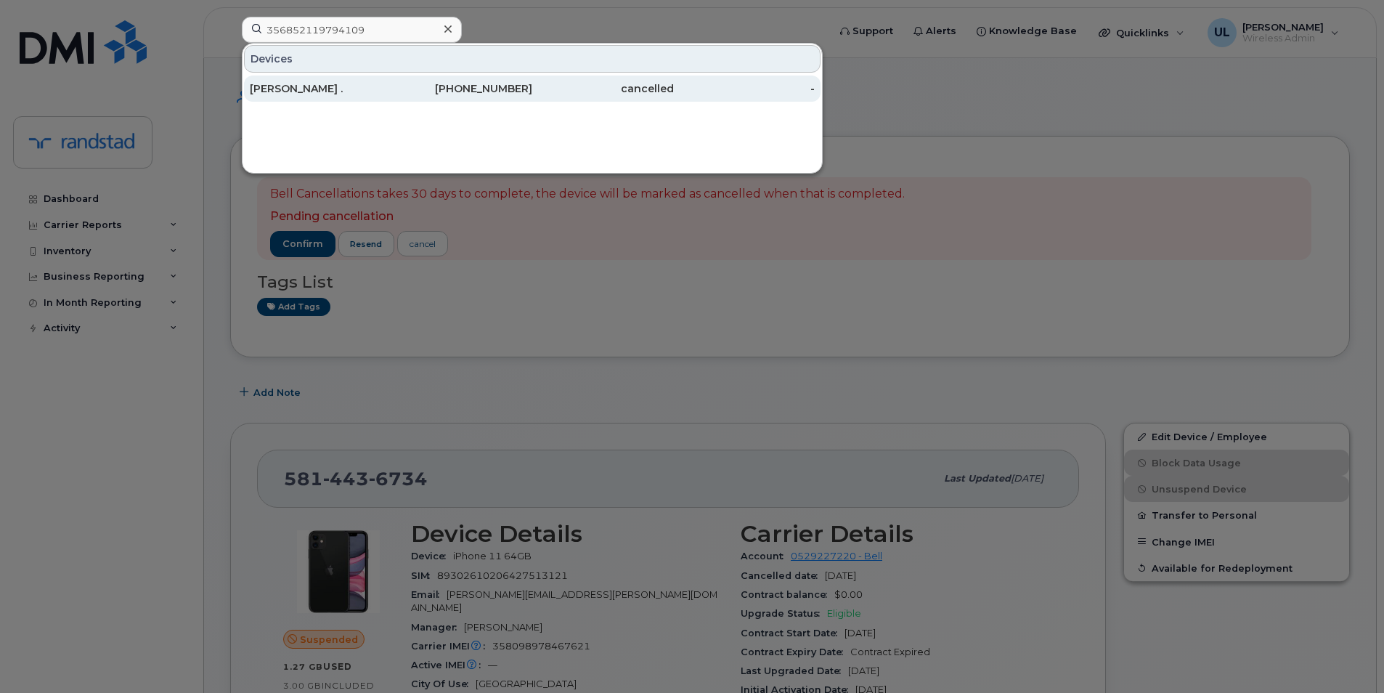
click at [384, 89] on div "[PERSON_NAME] ." at bounding box center [321, 88] width 142 height 15
